Goal: Navigation & Orientation: Find specific page/section

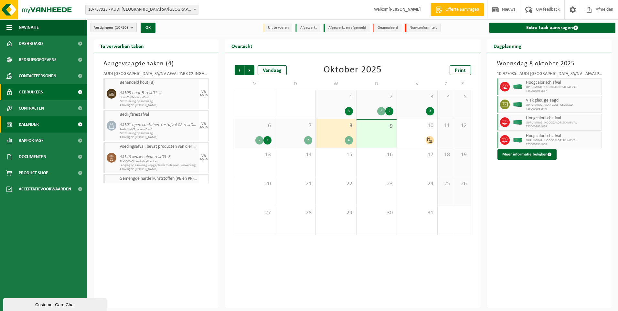
click at [38, 95] on span "Gebruikers" at bounding box center [31, 92] width 24 height 16
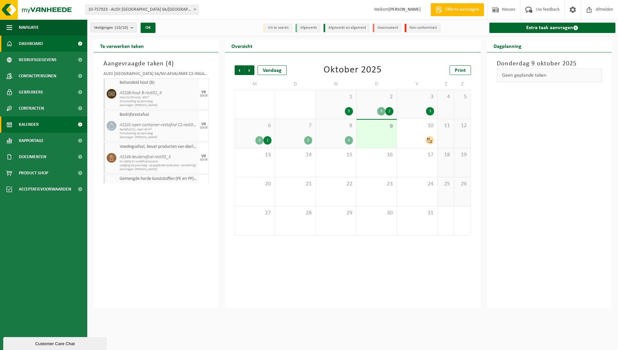
click at [42, 41] on span "Dashboard" at bounding box center [31, 44] width 24 height 16
